Goal: Obtain resource: Download file/media

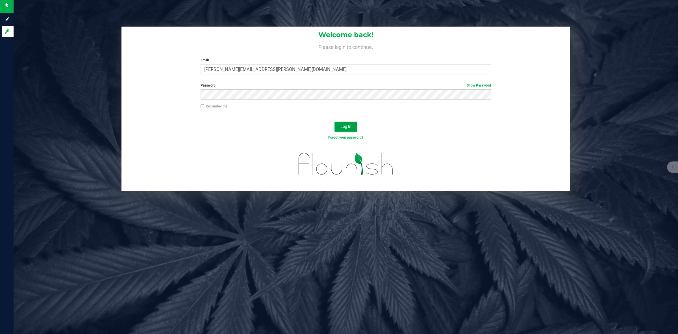
click at [344, 123] on button "Log In" at bounding box center [345, 126] width 23 height 10
click at [347, 128] on span "Log In" at bounding box center [345, 126] width 11 height 5
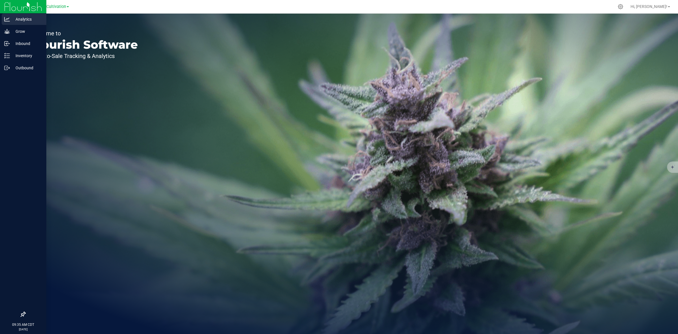
click at [10, 17] on p "Analytics" at bounding box center [27, 19] width 34 height 7
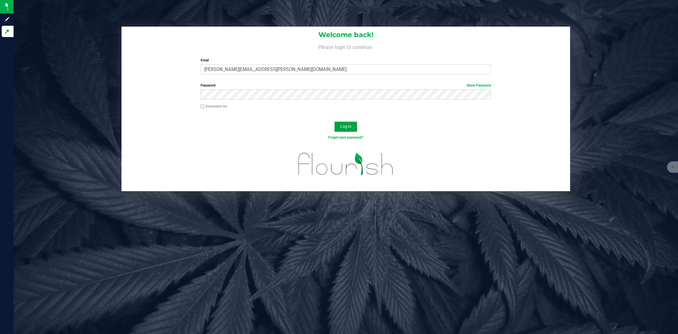
click at [342, 126] on span "Log In" at bounding box center [345, 126] width 11 height 5
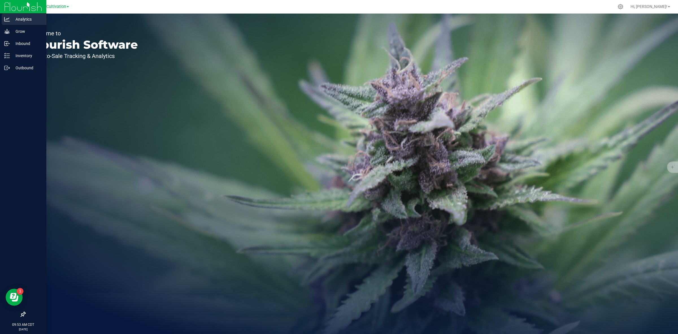
click at [4, 19] on icon at bounding box center [7, 19] width 6 height 6
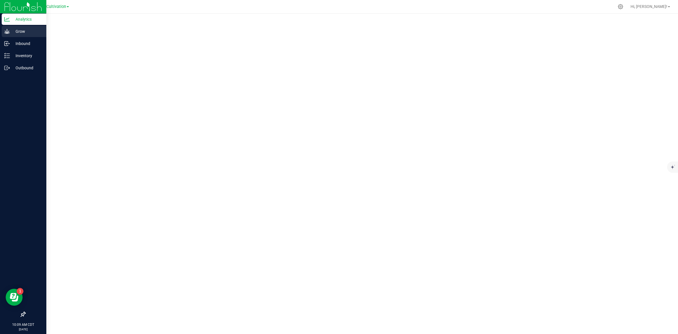
click at [15, 34] on p "Grow" at bounding box center [27, 31] width 34 height 7
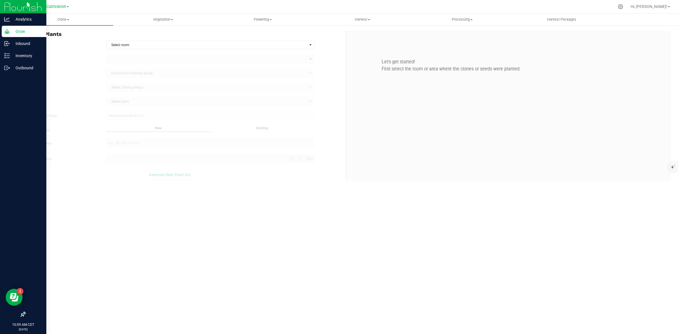
type input "[DATE] 10:09 AM"
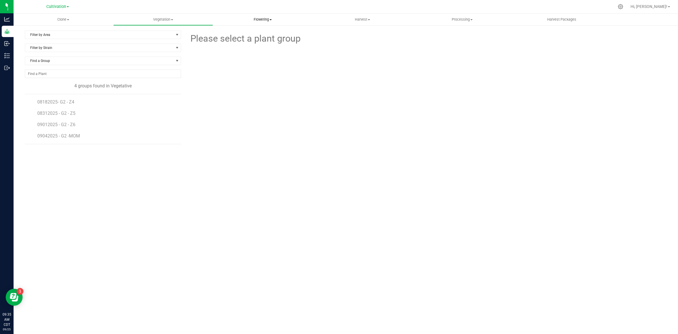
click at [277, 21] on span "Flowering" at bounding box center [262, 19] width 99 height 5
click at [243, 38] on span "Flowering groups" at bounding box center [236, 40] width 47 height 5
click at [60, 195] on span "08112025 - G2 - Z3" at bounding box center [56, 192] width 39 height 5
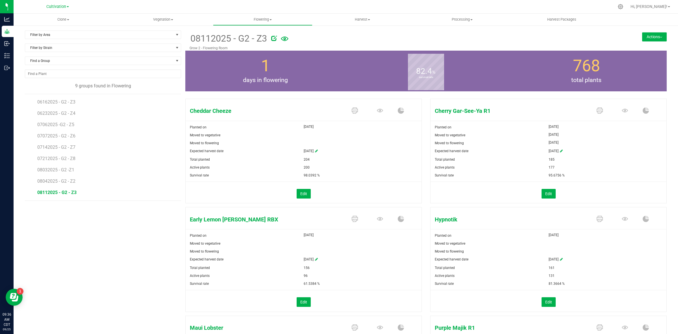
drag, startPoint x: 84, startPoint y: 194, endPoint x: 18, endPoint y: 193, distance: 66.4
click at [18, 193] on div "Filter by Area Filter by Area All Grow 2 - Flowering Room Filter by Strain Find…" at bounding box center [346, 232] width 664 height 415
click at [91, 225] on div "Filter by Area Filter by Area All Grow 2 - Flowering Room Filter by Strain Find…" at bounding box center [105, 232] width 160 height 403
click at [73, 230] on div "Filter by Area Filter by Area All Grow 2 - Flowering Room Filter by Strain Find…" at bounding box center [105, 232] width 160 height 403
drag, startPoint x: 79, startPoint y: 193, endPoint x: 38, endPoint y: 195, distance: 41.0
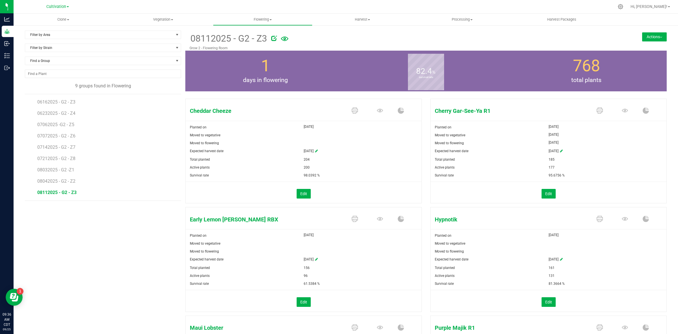
click at [38, 195] on li "08112025 - G2 - Z3" at bounding box center [107, 192] width 140 height 16
copy span "08112025 - G2 - Z3"
click at [109, 196] on li "08112025 - G2 - Z3" at bounding box center [107, 192] width 140 height 16
click at [83, 215] on div "Filter by Area Filter by Area All Grow 2 - Flowering Room Filter by Strain Find…" at bounding box center [105, 232] width 160 height 403
drag, startPoint x: 79, startPoint y: 193, endPoint x: 31, endPoint y: 197, distance: 48.2
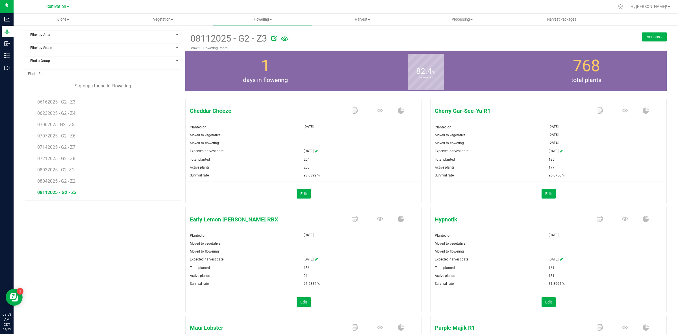
click at [31, 197] on div "06162025 - G2 - Z3 06232025 - G2 - Z4 07062025 -G2 - Z5 07072025 - G2 - Z6 0714…" at bounding box center [103, 147] width 156 height 107
copy span "08112025 - G2 - Z3"
click at [326, 40] on div at bounding box center [428, 37] width 315 height 11
click at [286, 39] on icon at bounding box center [285, 39] width 8 height 12
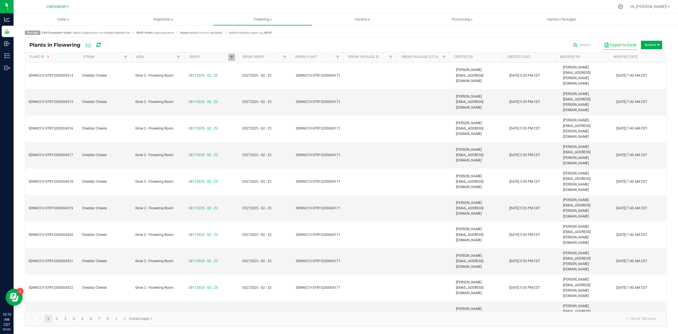
click at [622, 43] on button "Export to Excel" at bounding box center [619, 45] width 35 height 10
